Goal: Find contact information: Find contact information

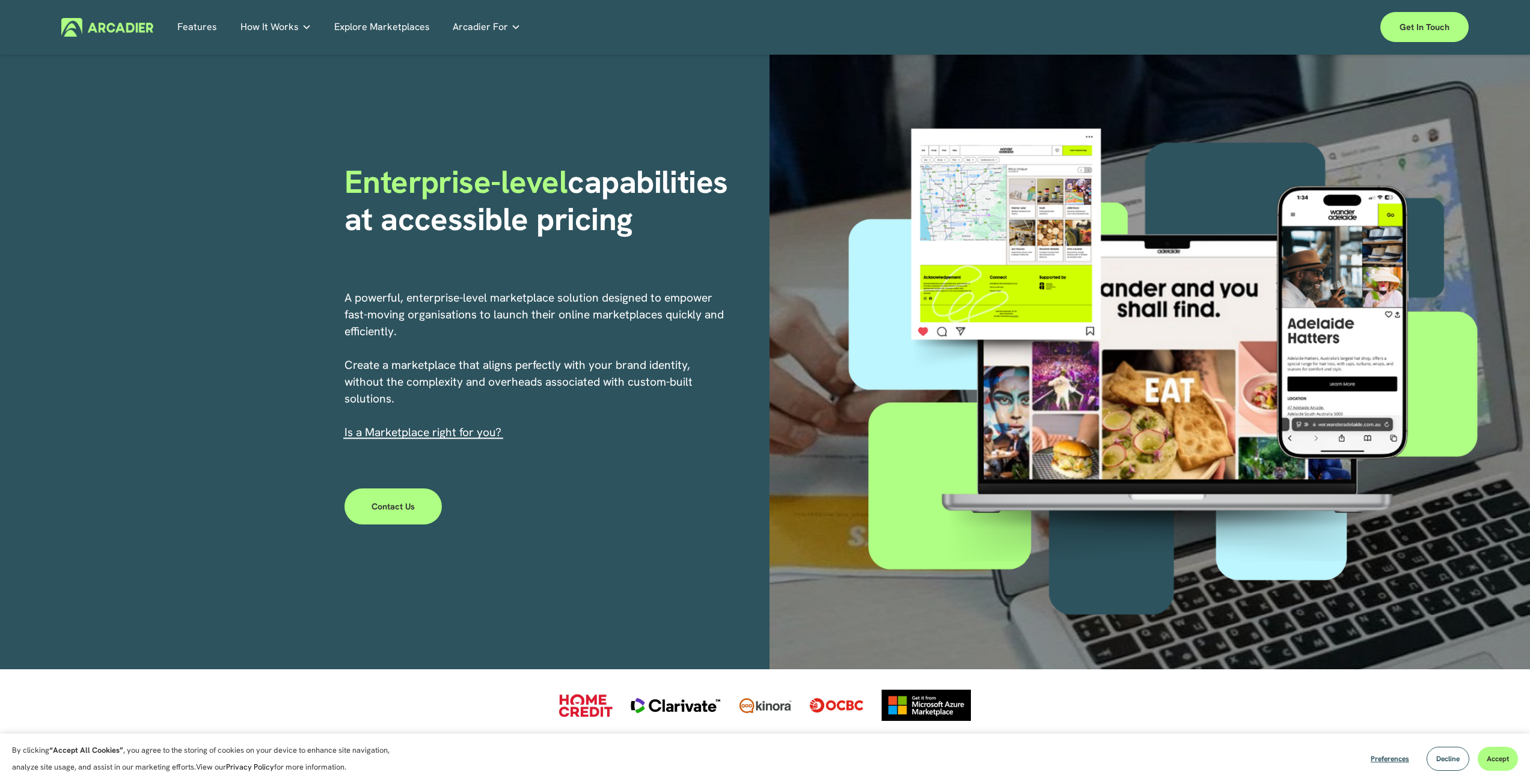
click at [417, 502] on link "Contact Us" at bounding box center [393, 506] width 98 height 36
click at [1408, 24] on link "Get in touch" at bounding box center [1425, 26] width 88 height 30
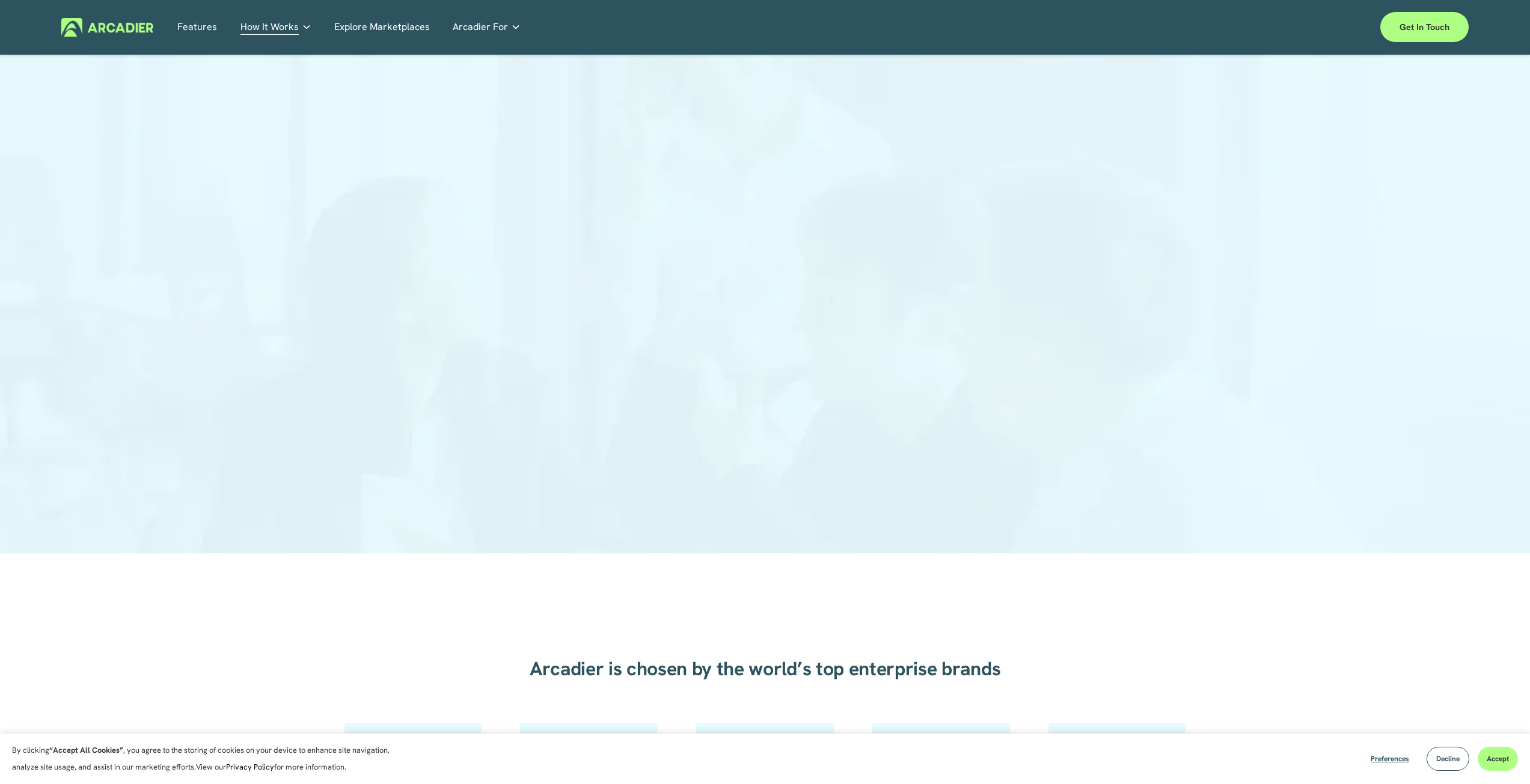
click at [419, 224] on div at bounding box center [765, 310] width 1530 height 488
drag, startPoint x: 445, startPoint y: 381, endPoint x: 466, endPoint y: 387, distance: 21.8
click at [449, 383] on div at bounding box center [765, 310] width 1530 height 488
